Goal: Check status: Check status

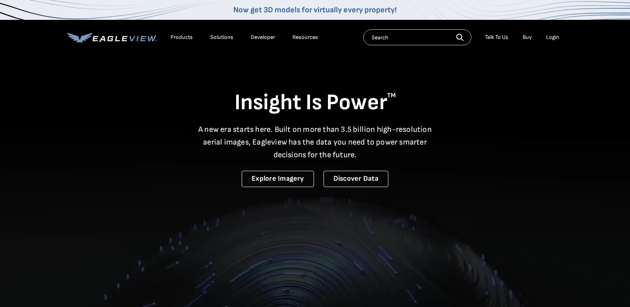
click at [553, 33] on li "Login" at bounding box center [552, 37] width 21 height 12
click at [554, 41] on li "Login" at bounding box center [552, 37] width 21 height 12
click at [556, 36] on div "Login" at bounding box center [552, 37] width 13 height 7
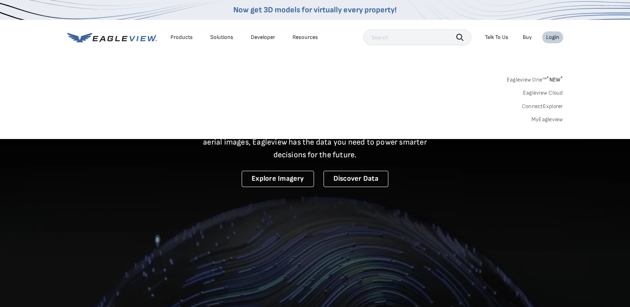
click at [556, 35] on div "Login" at bounding box center [552, 37] width 13 height 7
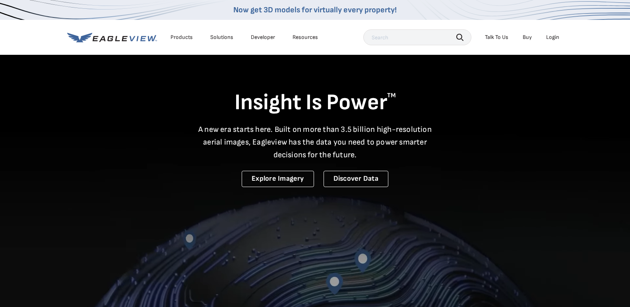
click at [553, 39] on div "Login" at bounding box center [552, 37] width 13 height 7
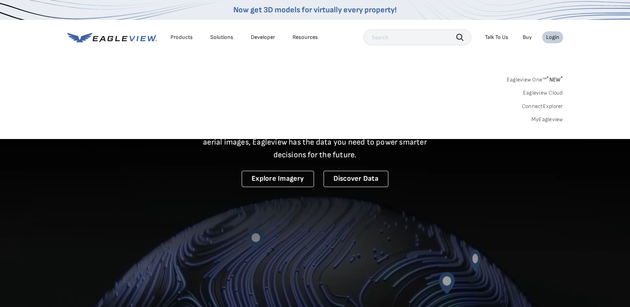
click at [555, 35] on div "Login" at bounding box center [552, 37] width 13 height 7
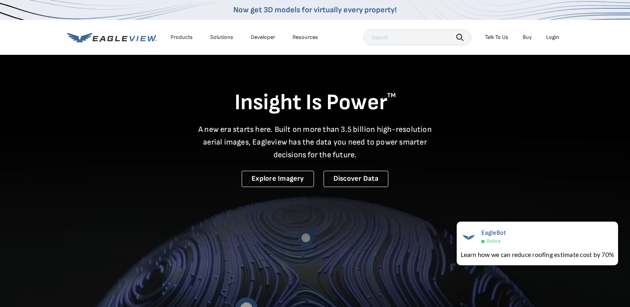
click at [548, 35] on div "Login" at bounding box center [552, 37] width 13 height 7
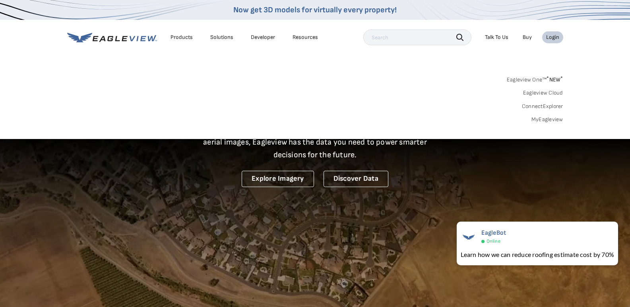
click at [549, 122] on link "MyEagleview" at bounding box center [547, 119] width 32 height 7
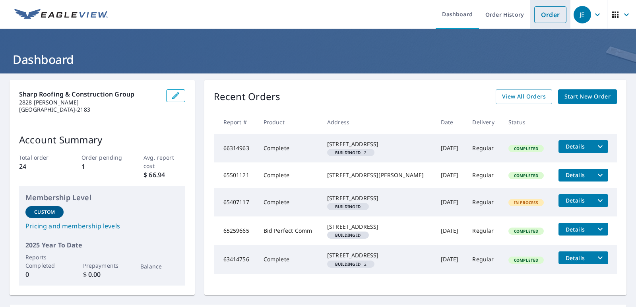
click at [555, 18] on link "Order" at bounding box center [550, 14] width 32 height 17
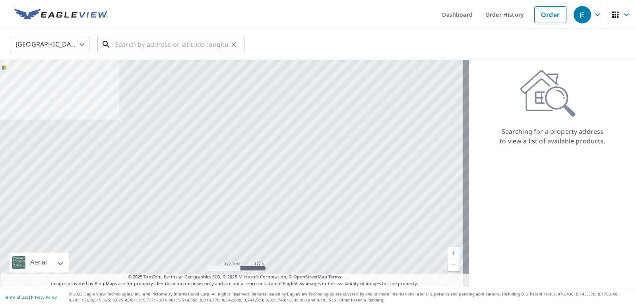
click at [181, 47] on input "text" at bounding box center [171, 44] width 113 height 22
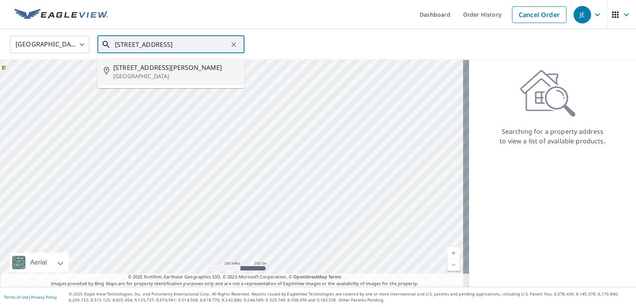
click at [148, 68] on span "[STREET_ADDRESS][PERSON_NAME]" at bounding box center [175, 68] width 125 height 10
type input "[STREET_ADDRESS][PERSON_NAME]"
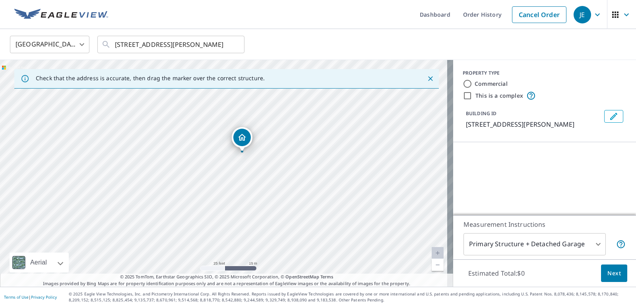
click at [610, 273] on span "Next" at bounding box center [614, 274] width 14 height 10
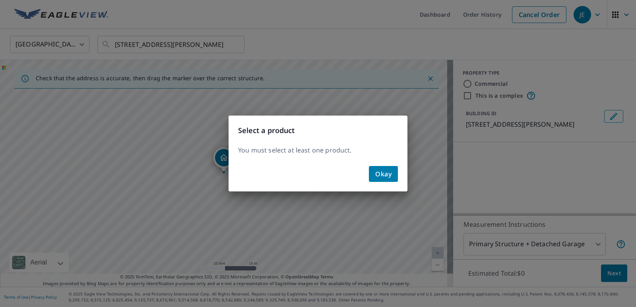
click at [387, 173] on span "Okay" at bounding box center [383, 174] width 16 height 11
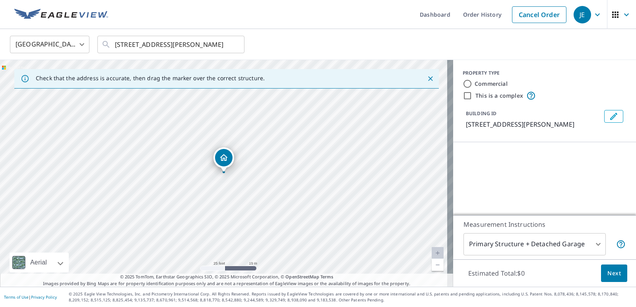
click at [463, 81] on input "Commercial" at bounding box center [468, 84] width 10 height 10
radio input "true"
type input "4"
click at [616, 268] on button "Next" at bounding box center [614, 274] width 26 height 18
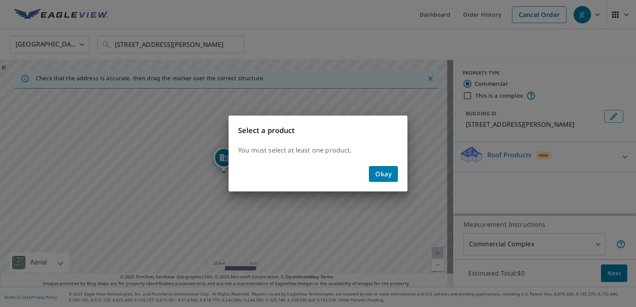
click at [378, 174] on span "Okay" at bounding box center [383, 174] width 16 height 11
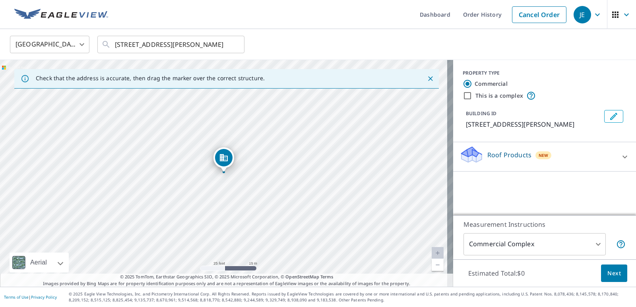
click at [539, 114] on div "BUILDING ID [STREET_ADDRESS][PERSON_NAME]" at bounding box center [533, 119] width 135 height 19
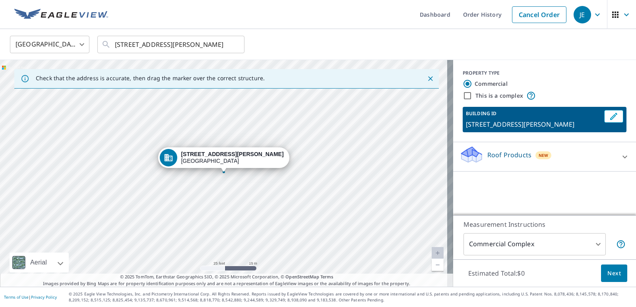
click at [607, 272] on span "Next" at bounding box center [614, 274] width 14 height 10
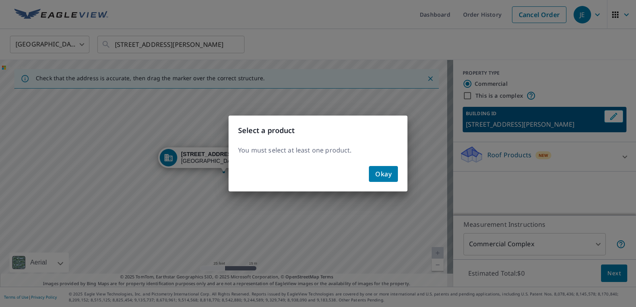
click at [387, 174] on span "Okay" at bounding box center [383, 174] width 16 height 11
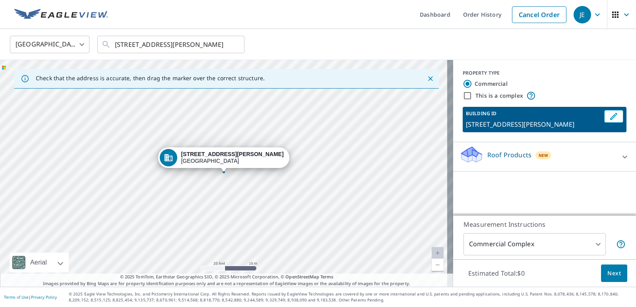
click at [463, 85] on input "Commercial" at bounding box center [468, 84] width 10 height 10
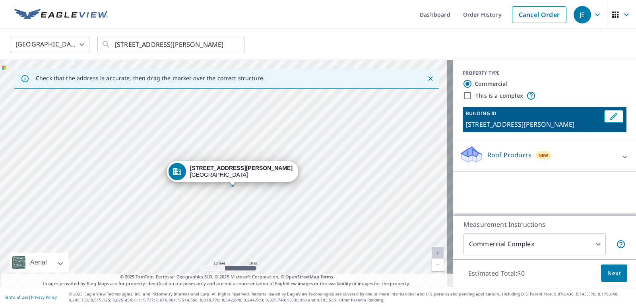
drag, startPoint x: 230, startPoint y: 164, endPoint x: 241, endPoint y: 178, distance: 17.0
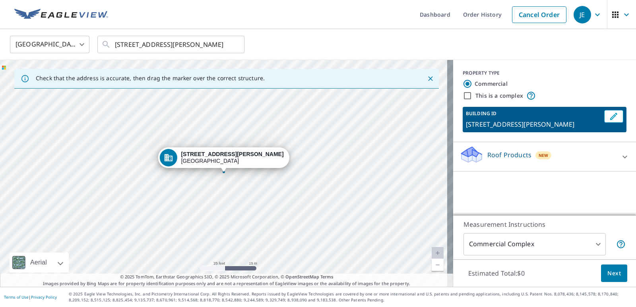
click at [520, 159] on p "Roof Products" at bounding box center [509, 155] width 44 height 10
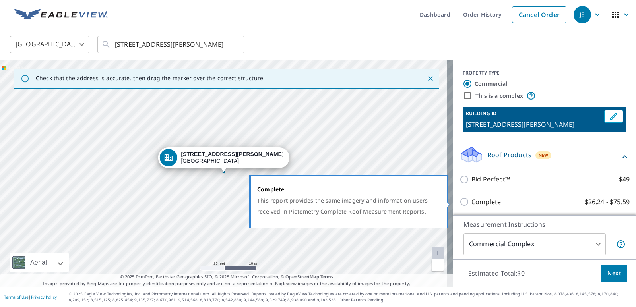
click at [483, 204] on p "Complete" at bounding box center [485, 202] width 29 height 10
click at [471, 204] on input "Complete $26.24 - $75.59" at bounding box center [466, 202] width 12 height 10
checkbox input "true"
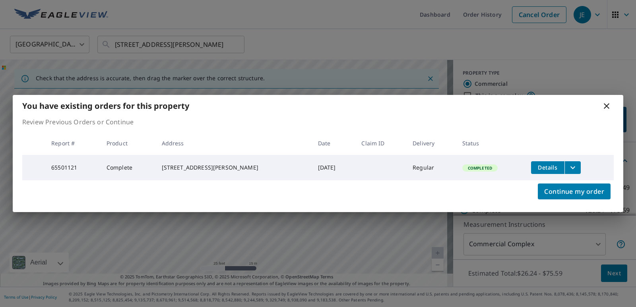
click at [602, 101] on icon at bounding box center [607, 106] width 10 height 10
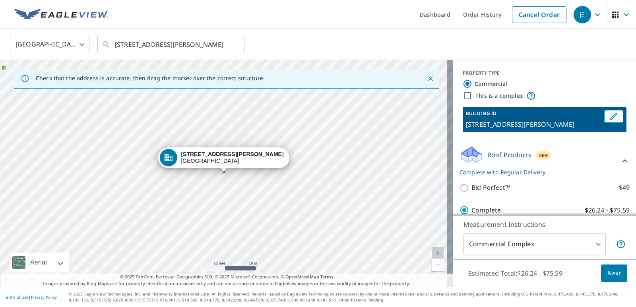
click at [609, 107] on div "BUILDING ID [STREET_ADDRESS][PERSON_NAME]" at bounding box center [545, 119] width 164 height 25
click at [473, 16] on link "Order History" at bounding box center [482, 14] width 51 height 29
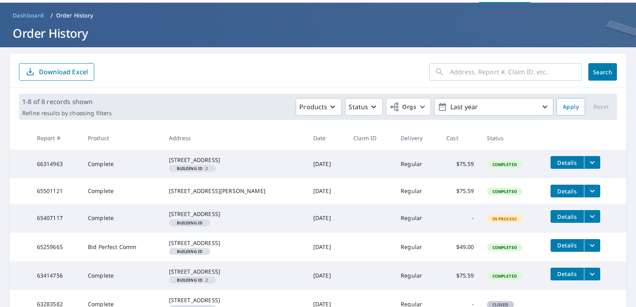
scroll to position [40, 0]
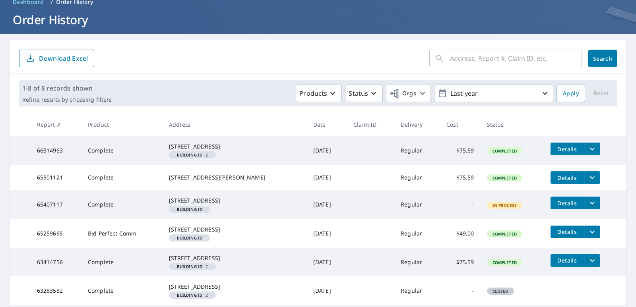
click at [555, 182] on span "Details" at bounding box center [567, 178] width 24 height 8
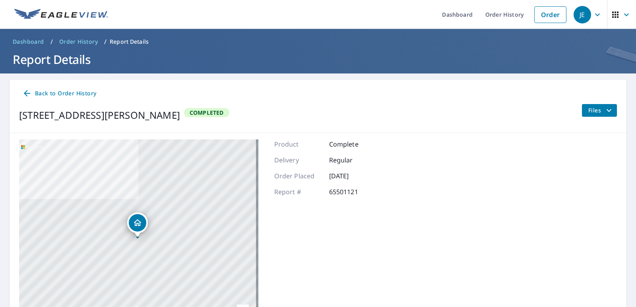
click at [199, 111] on span "Completed" at bounding box center [207, 113] width 44 height 8
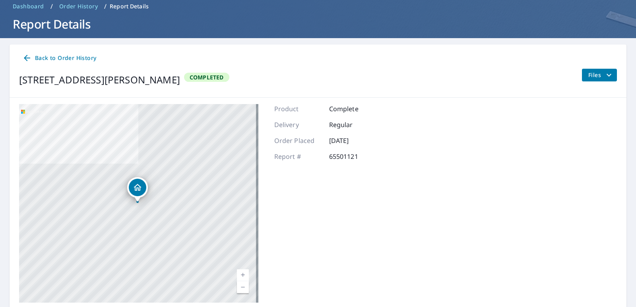
scroll to position [64, 0]
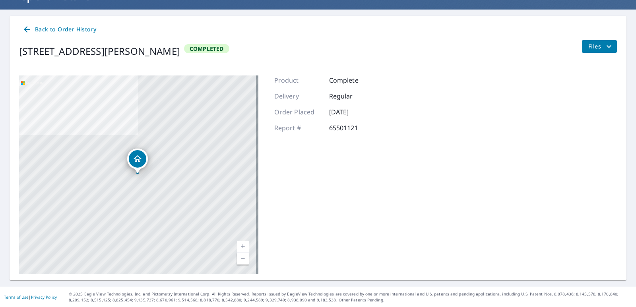
drag, startPoint x: 173, startPoint y: 194, endPoint x: 166, endPoint y: 176, distance: 19.3
click at [173, 194] on div "[STREET_ADDRESS][PERSON_NAME]" at bounding box center [138, 175] width 239 height 199
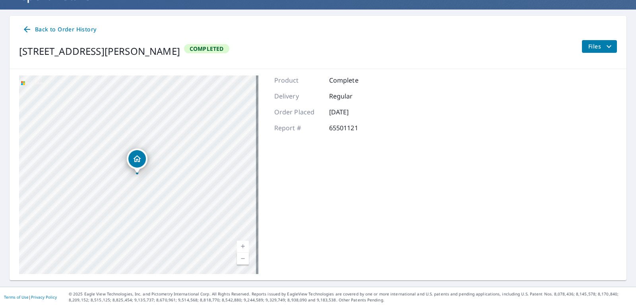
click at [39, 31] on span "Back to Order History" at bounding box center [59, 30] width 74 height 10
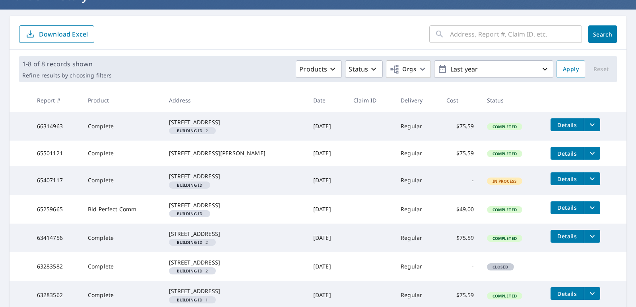
drag, startPoint x: 359, startPoint y: 42, endPoint x: 334, endPoint y: 33, distance: 26.7
click at [335, 34] on form "​ Search Download Excel" at bounding box center [318, 33] width 598 height 17
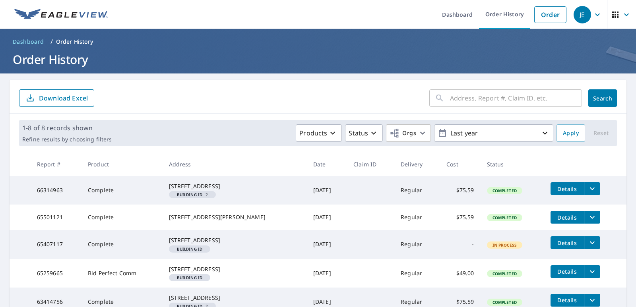
click at [46, 59] on h1 "Order History" at bounding box center [318, 59] width 617 height 16
click at [33, 23] on link at bounding box center [61, 14] width 103 height 29
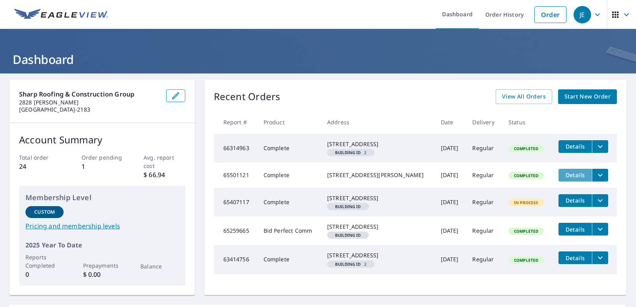
click at [565, 182] on button "Details" at bounding box center [575, 175] width 33 height 13
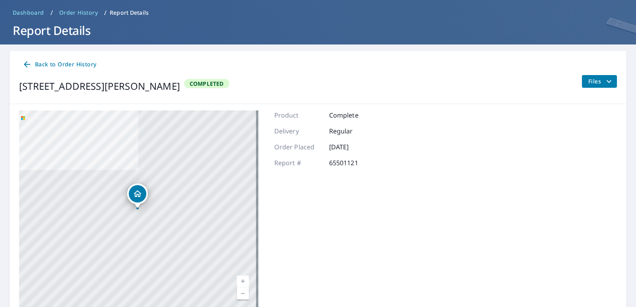
scroll to position [64, 0]
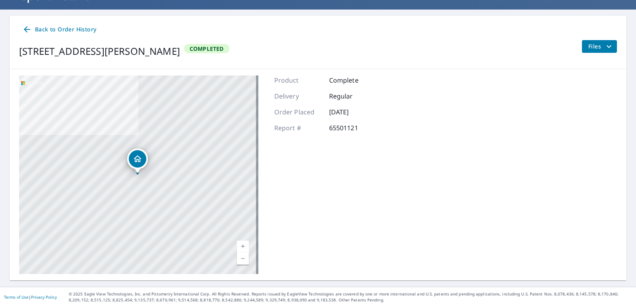
click at [588, 46] on span "Files" at bounding box center [600, 47] width 25 height 10
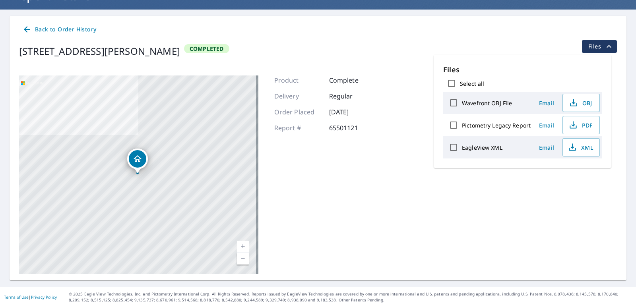
click at [370, 181] on div "Product Complete Delivery Regular Order Placed [DATE] Report # 65501121" at bounding box center [325, 175] width 103 height 199
